Goal: Task Accomplishment & Management: Use online tool/utility

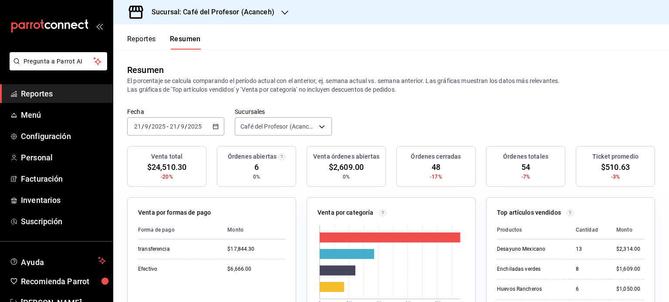
click at [284, 13] on icon "button" at bounding box center [284, 12] width 7 height 7
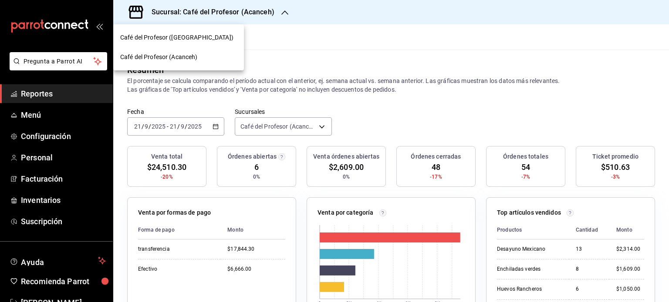
click at [216, 34] on div "Café del Profesor (Cancun)" at bounding box center [178, 37] width 117 height 9
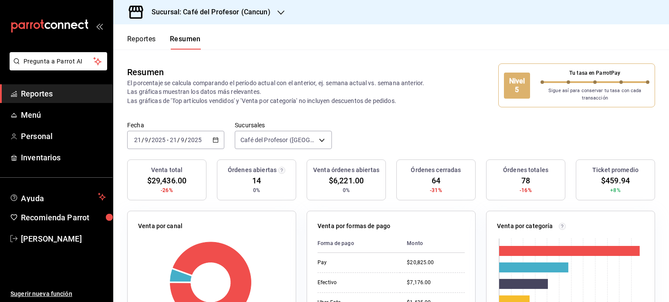
click at [279, 13] on icon "button" at bounding box center [280, 12] width 7 height 7
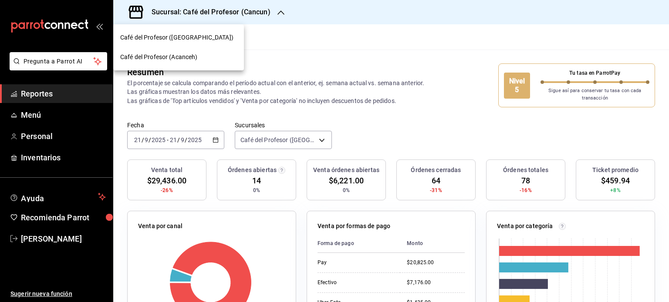
click at [218, 59] on div "Café del Profesor (Acanceh)" at bounding box center [178, 57] width 117 height 9
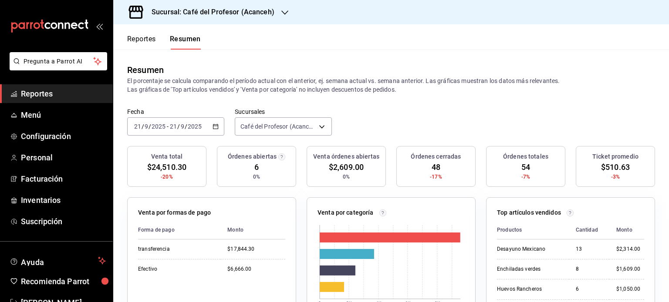
click at [281, 13] on icon "button" at bounding box center [284, 12] width 7 height 7
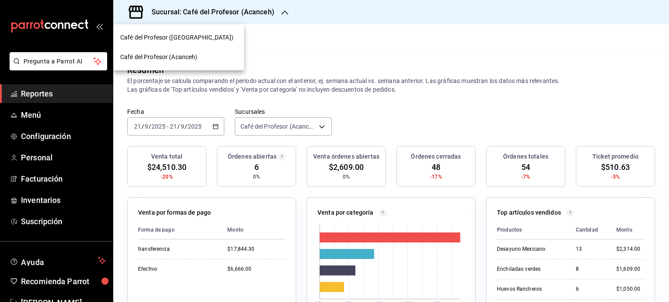
click at [228, 40] on div "Café del Profesor (Cancun)" at bounding box center [178, 37] width 117 height 9
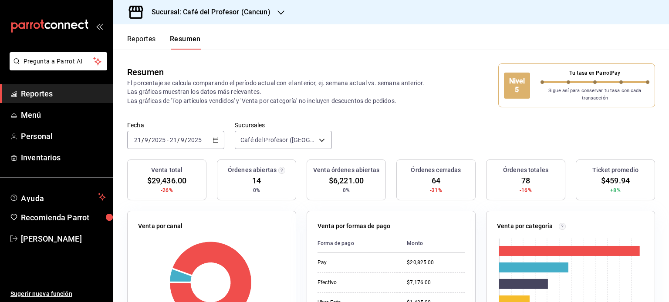
click at [272, 12] on div "Sucursal: Café del Profesor (Cancun)" at bounding box center [204, 12] width 168 height 24
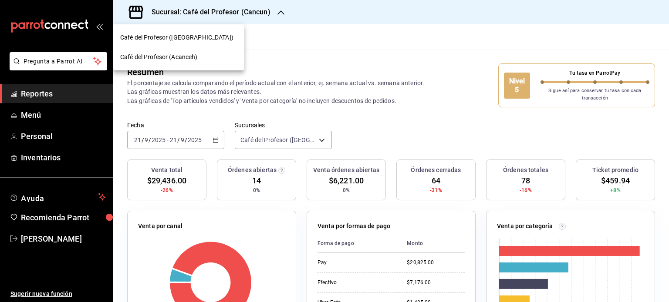
click at [214, 60] on div "Café del Profesor (Acanceh)" at bounding box center [178, 57] width 117 height 9
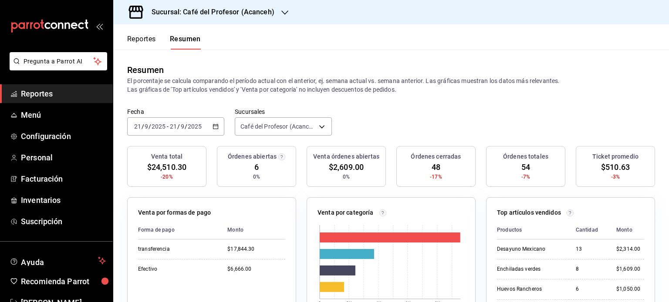
click at [38, 94] on span "Reportes" at bounding box center [63, 94] width 85 height 12
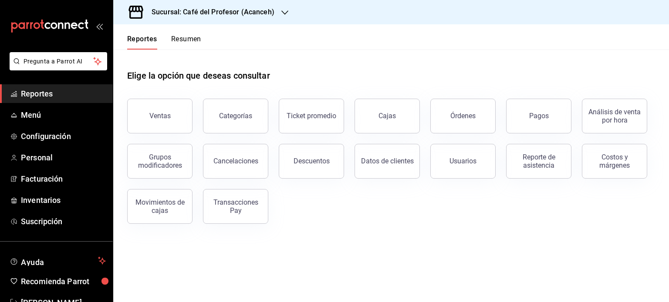
click at [47, 95] on span "Reportes" at bounding box center [63, 94] width 85 height 12
click at [538, 158] on div "Reporte de asistencia" at bounding box center [538, 161] width 54 height 17
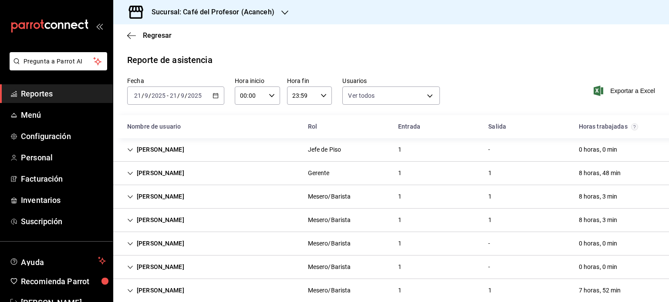
click at [286, 12] on icon "button" at bounding box center [284, 12] width 7 height 7
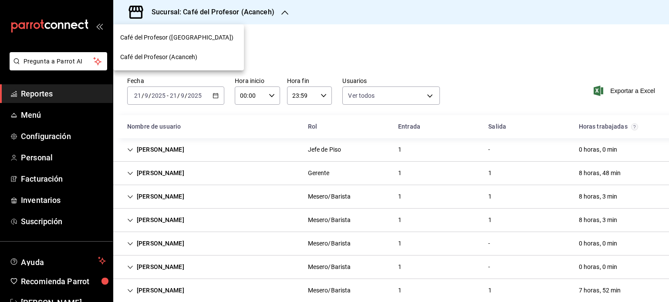
click at [209, 40] on div "Café del Profesor ([GEOGRAPHIC_DATA])" at bounding box center [178, 37] width 117 height 9
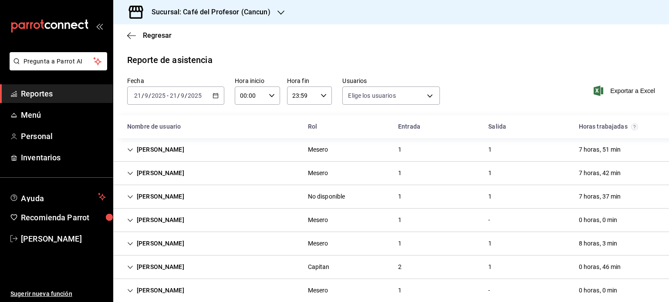
type input "20fffff5-e4cd-4835-a79c-7c5f05db6b0c,8d5276e6-d829-4b1c-b944-a44e79b40fb3,1955d…"
click at [138, 264] on div "Yeray Díaz" at bounding box center [155, 267] width 71 height 16
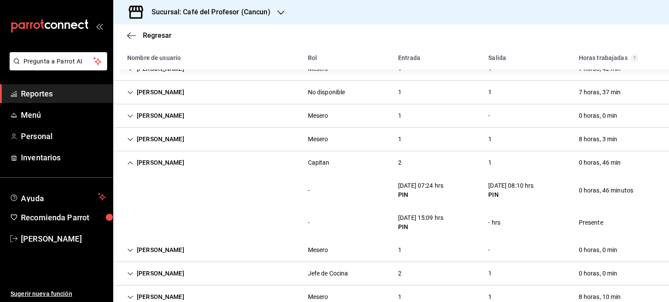
scroll to position [289, 0]
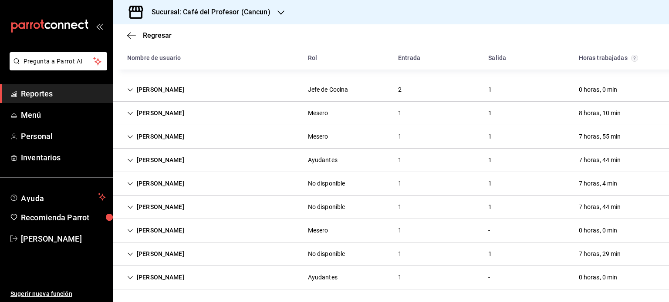
click at [280, 10] on icon "button" at bounding box center [280, 12] width 7 height 7
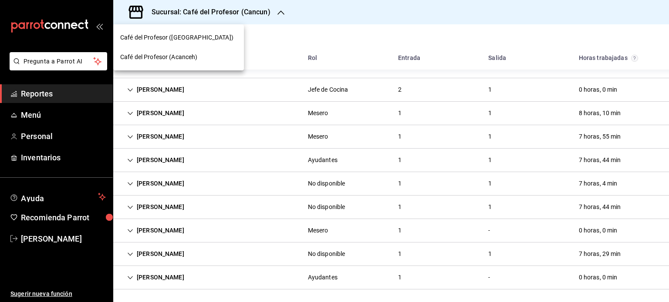
click at [180, 56] on span "Café del Profesor (Acanceh)" at bounding box center [158, 57] width 77 height 9
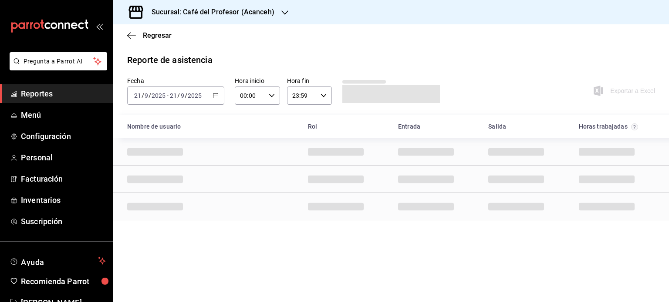
click at [55, 92] on span "Reportes" at bounding box center [63, 94] width 85 height 12
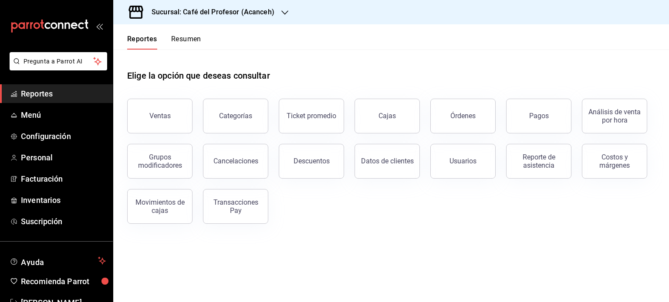
click at [176, 38] on button "Resumen" at bounding box center [186, 42] width 30 height 15
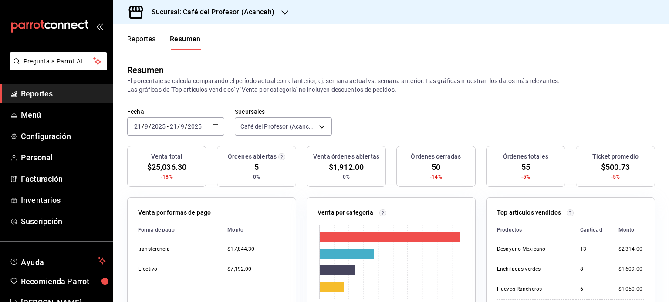
click at [289, 11] on div "Sucursal: Café del Profesor (Acanceh)" at bounding box center [205, 12] width 171 height 24
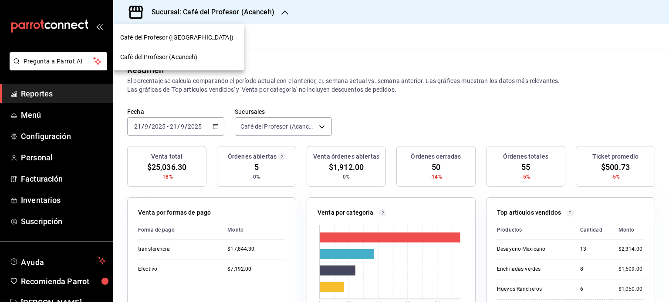
click at [208, 41] on div "Café del Profesor ([GEOGRAPHIC_DATA])" at bounding box center [178, 37] width 117 height 9
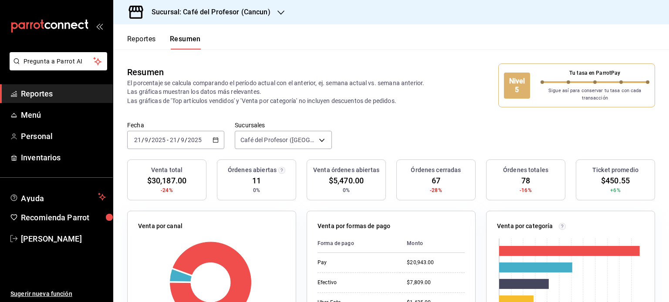
click at [151, 42] on button "Reportes" at bounding box center [141, 42] width 29 height 15
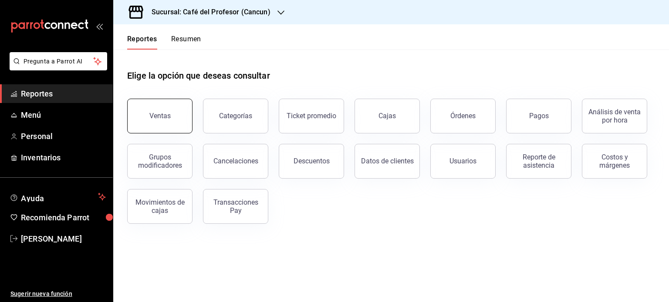
click at [169, 116] on div "Ventas" at bounding box center [159, 116] width 21 height 8
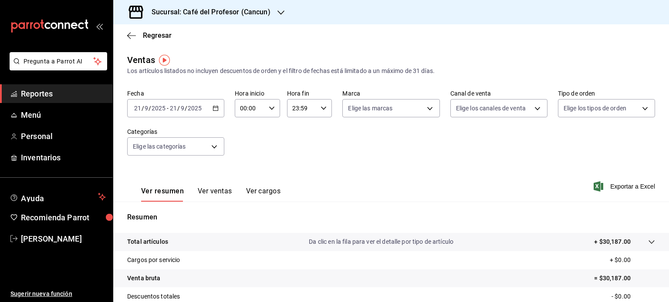
click at [213, 110] on \(Stroke\) "button" at bounding box center [215, 108] width 5 height 5
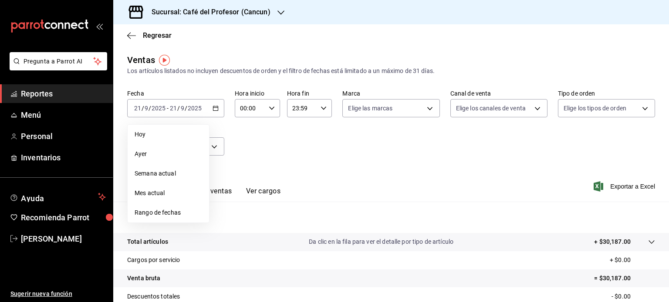
click at [387, 173] on div "Ver resumen Ver ventas Ver cargos Exportar a Excel" at bounding box center [390, 184] width 555 height 36
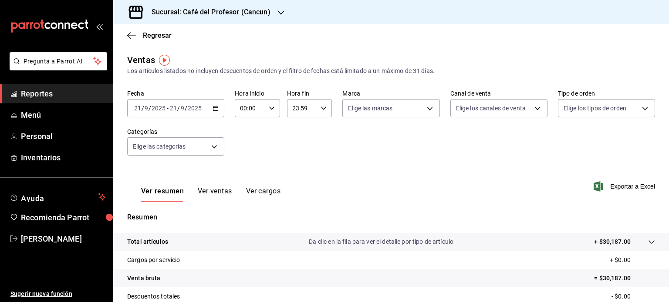
click at [212, 110] on icon "button" at bounding box center [215, 108] width 6 height 6
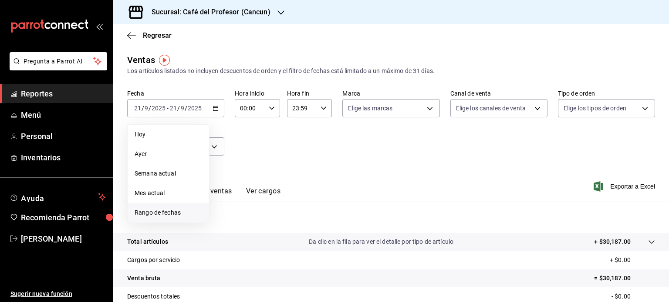
click at [175, 212] on span "Rango de fechas" at bounding box center [167, 212] width 67 height 9
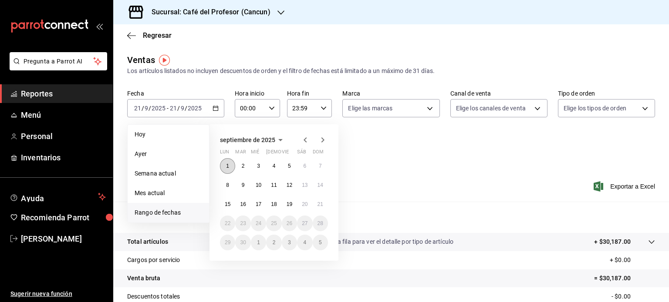
click at [231, 167] on button "1" at bounding box center [227, 166] width 15 height 16
click at [321, 203] on abbr "21" at bounding box center [320, 205] width 6 height 6
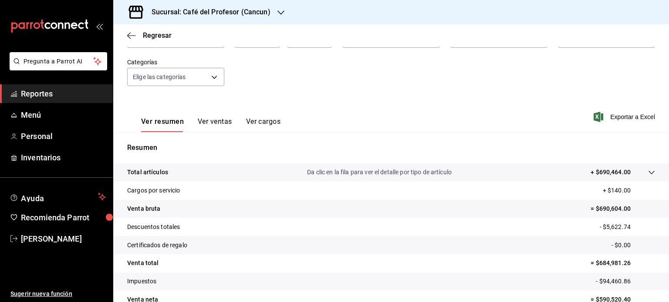
scroll to position [87, 0]
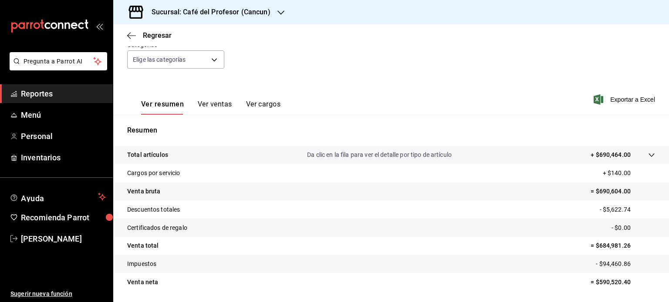
click at [450, 81] on div "Ver resumen Ver ventas Ver cargos Exportar a Excel" at bounding box center [390, 97] width 555 height 36
click at [278, 11] on icon "button" at bounding box center [280, 12] width 7 height 7
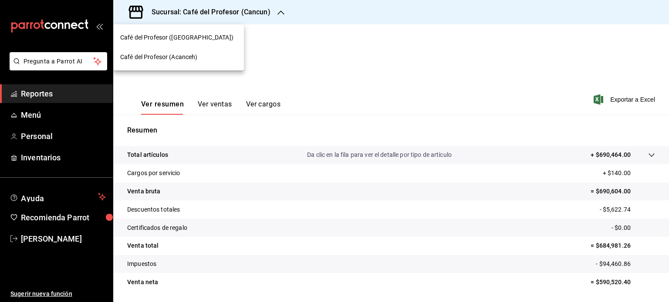
click at [219, 60] on div "Café del Profesor (Acanceh)" at bounding box center [178, 57] width 117 height 9
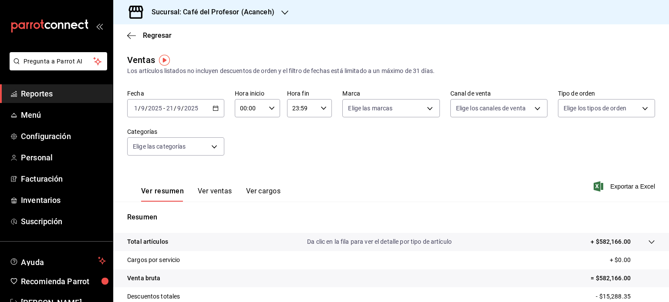
click at [283, 13] on icon "button" at bounding box center [284, 12] width 7 height 4
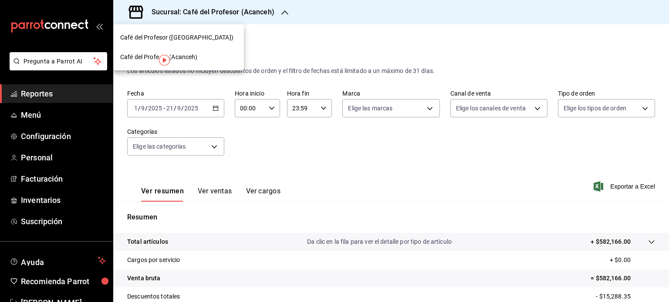
click at [218, 39] on div "Café del Profesor ([GEOGRAPHIC_DATA])" at bounding box center [178, 37] width 117 height 9
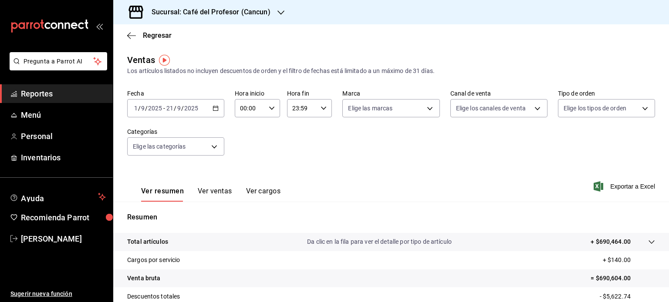
click at [47, 90] on span "Reportes" at bounding box center [63, 94] width 85 height 12
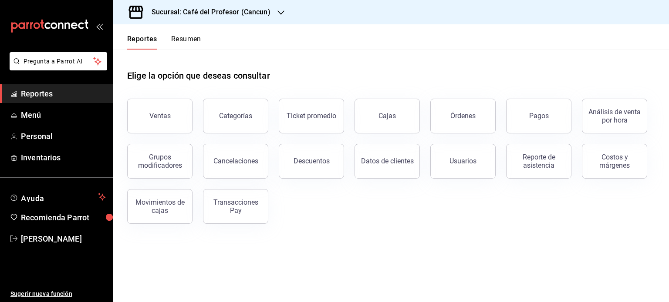
click at [193, 38] on button "Resumen" at bounding box center [186, 42] width 30 height 15
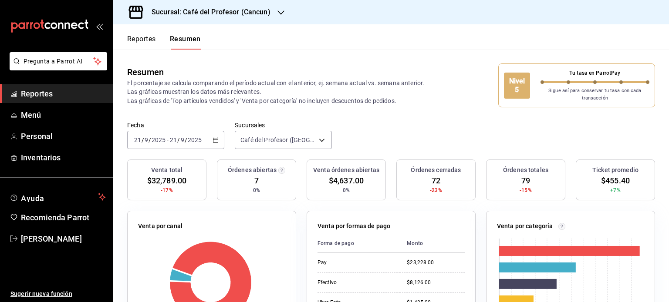
click at [280, 13] on icon "button" at bounding box center [280, 12] width 7 height 4
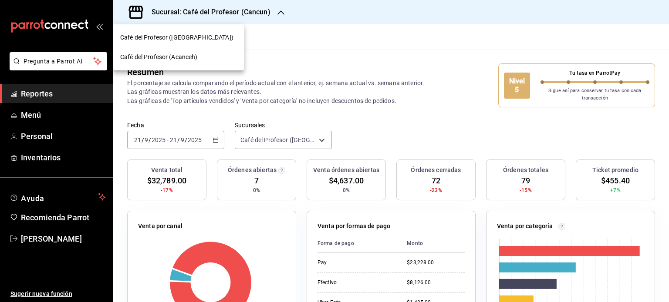
click at [198, 56] on div "Café del Profesor (Acanceh)" at bounding box center [178, 57] width 117 height 9
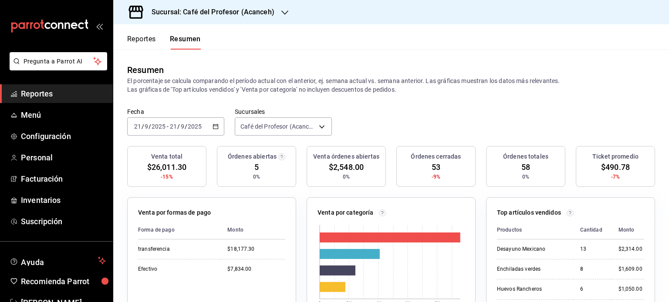
click at [281, 13] on icon "button" at bounding box center [284, 12] width 7 height 7
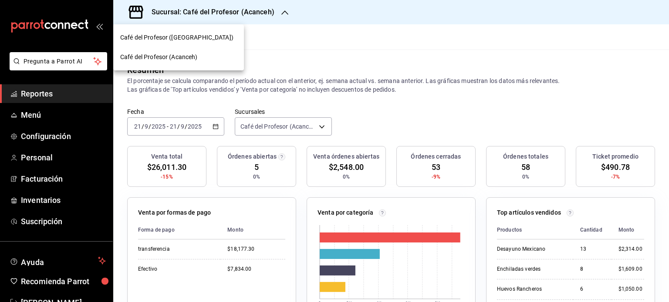
click at [216, 37] on div "Café del Profesor ([GEOGRAPHIC_DATA])" at bounding box center [178, 37] width 117 height 9
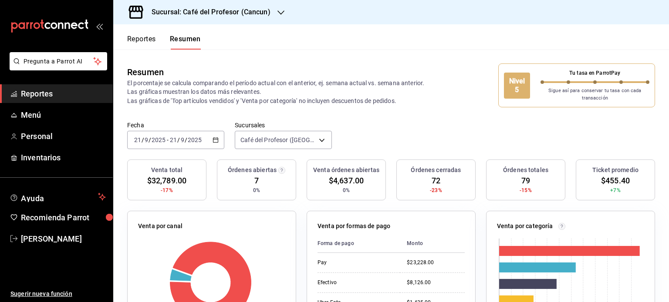
click at [281, 15] on icon "button" at bounding box center [280, 12] width 7 height 7
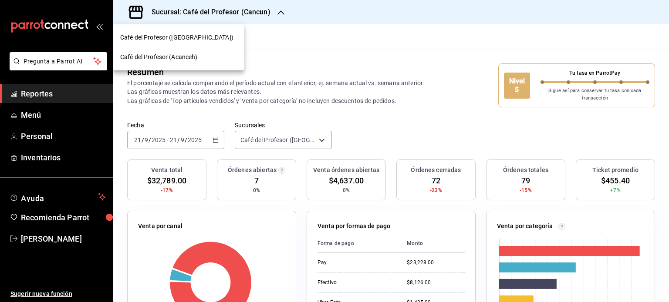
click at [203, 55] on div "Café del Profesor (Acanceh)" at bounding box center [178, 57] width 117 height 9
